Goal: Information Seeking & Learning: Learn about a topic

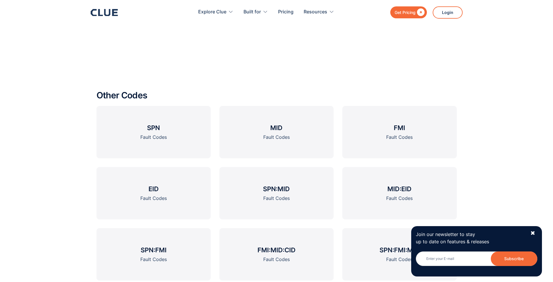
scroll to position [756, 0]
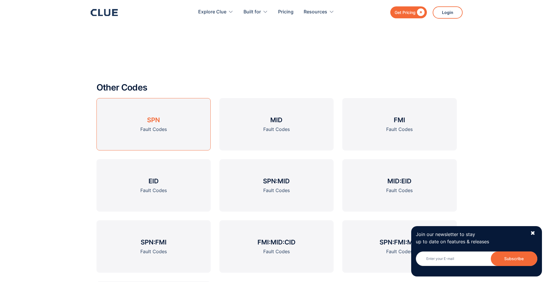
click at [192, 130] on link "SPN Fault Codes" at bounding box center [153, 124] width 114 height 52
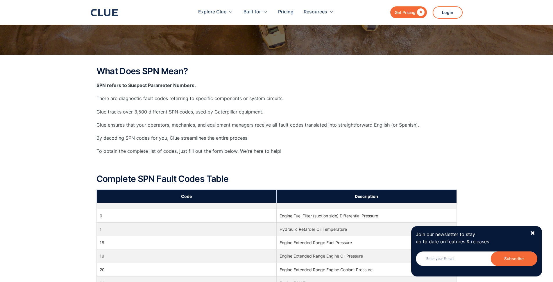
scroll to position [65, 0]
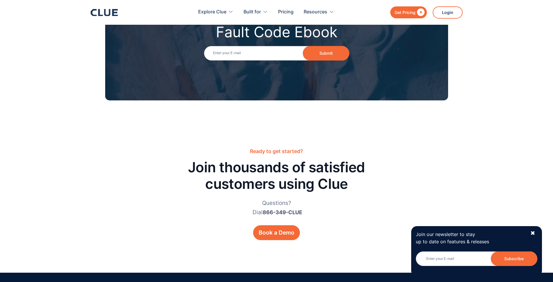
scroll to position [756, 0]
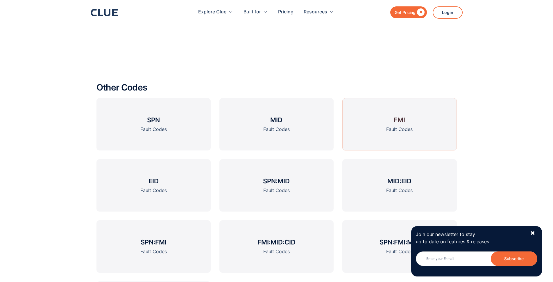
click at [375, 133] on link "FMI Fault Codes" at bounding box center [399, 124] width 114 height 52
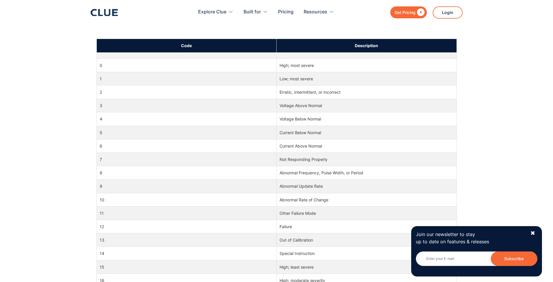
scroll to position [320, 0]
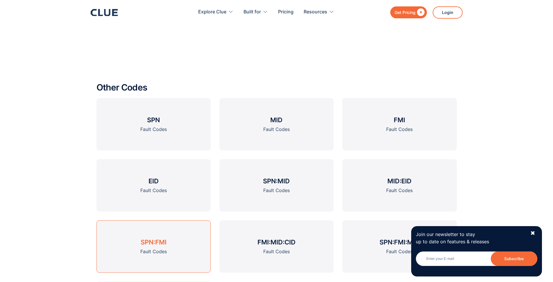
click at [154, 235] on link "SPN:FMI Fault Codes" at bounding box center [153, 246] width 114 height 52
